Goal: Transaction & Acquisition: Purchase product/service

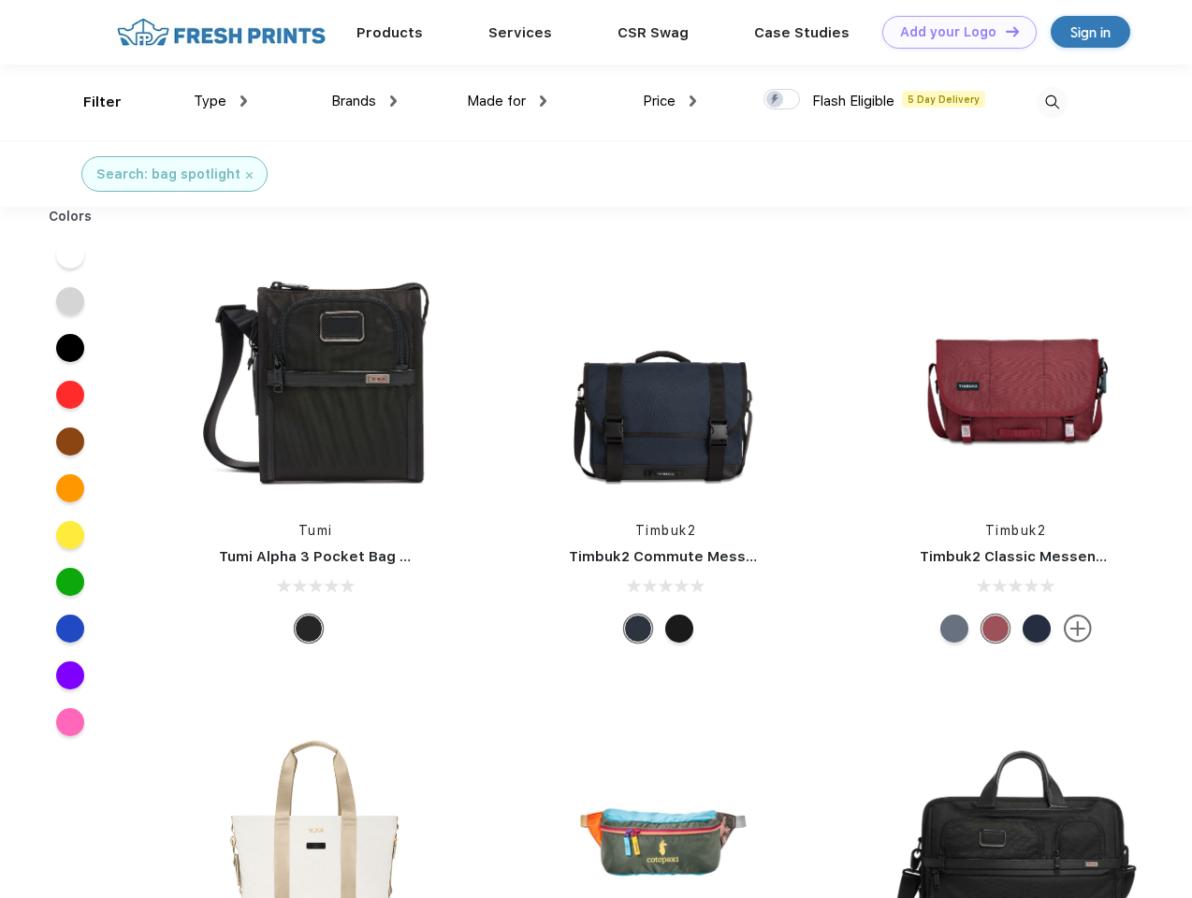
click at [952, 32] on link "Add your Logo Design Tool" at bounding box center [959, 32] width 154 height 33
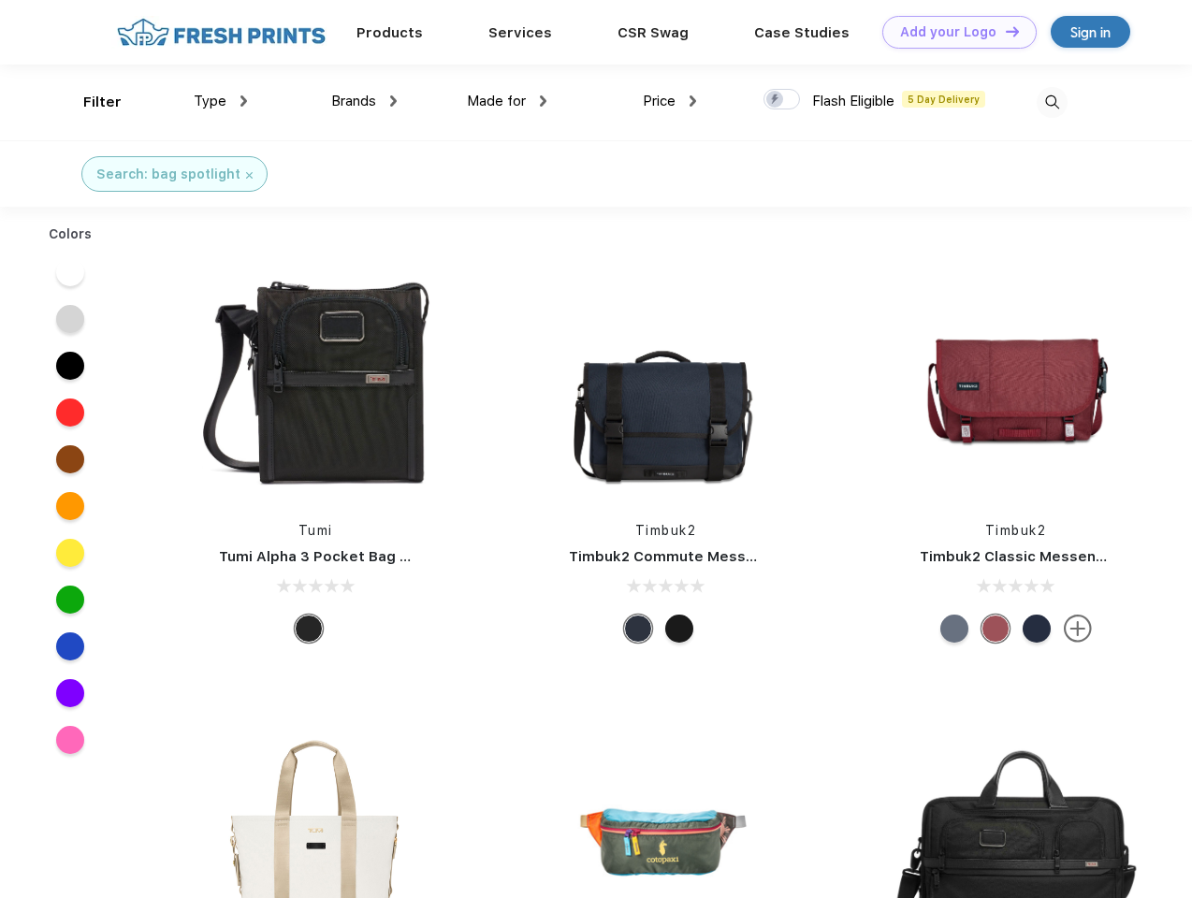
click at [0, 0] on div "Design Tool" at bounding box center [0, 0] width 0 height 0
click at [1004, 31] on link "Add your Logo Design Tool" at bounding box center [959, 32] width 154 height 33
click at [90, 102] on div "Filter" at bounding box center [102, 103] width 38 height 22
click at [221, 101] on span "Type" at bounding box center [210, 101] width 33 height 17
click at [364, 101] on span "Brands" at bounding box center [353, 101] width 45 height 17
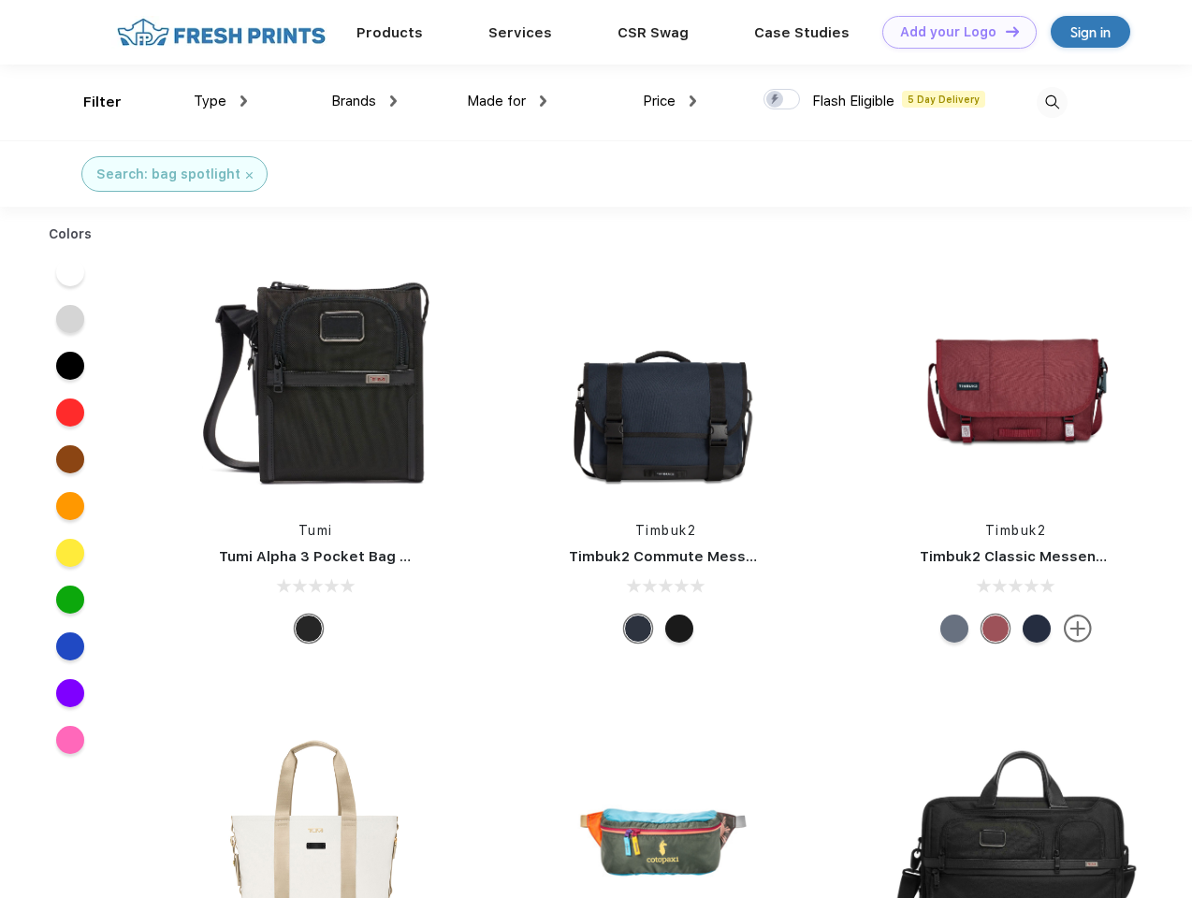
click at [507, 101] on span "Made for" at bounding box center [496, 101] width 59 height 17
click at [670, 101] on span "Price" at bounding box center [659, 101] width 33 height 17
click at [782, 100] on div at bounding box center [781, 99] width 36 height 21
click at [776, 100] on input "checkbox" at bounding box center [769, 94] width 12 height 12
click at [1051, 102] on img at bounding box center [1051, 102] width 31 height 31
